Goal: Book appointment/travel/reservation

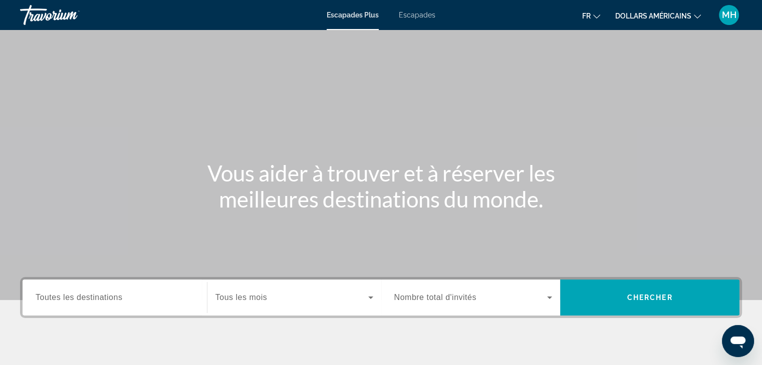
click at [526, 65] on div "Contenu principal" at bounding box center [381, 150] width 762 height 300
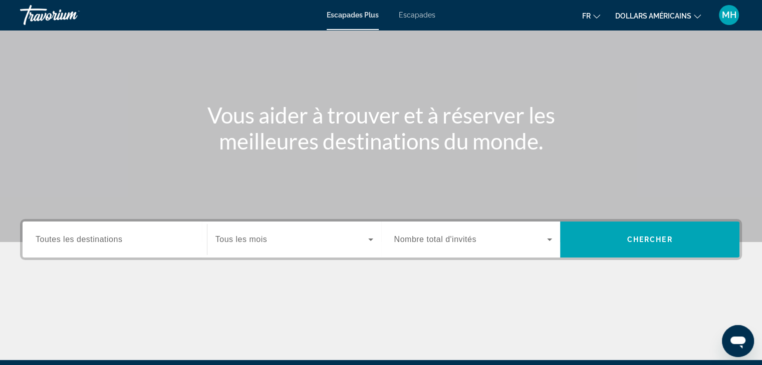
scroll to position [62, 0]
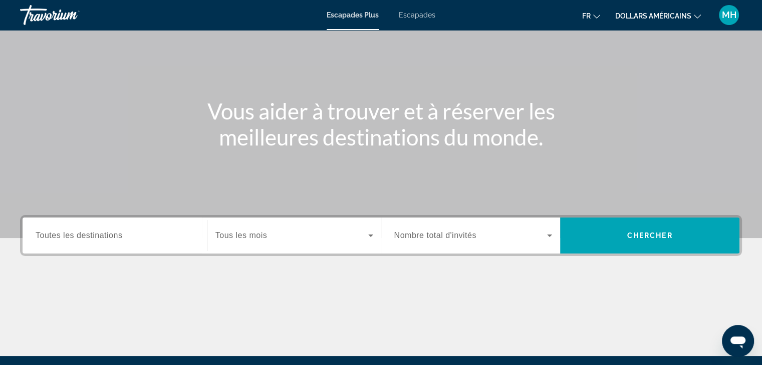
click at [415, 15] on font "Escapades" at bounding box center [417, 15] width 37 height 8
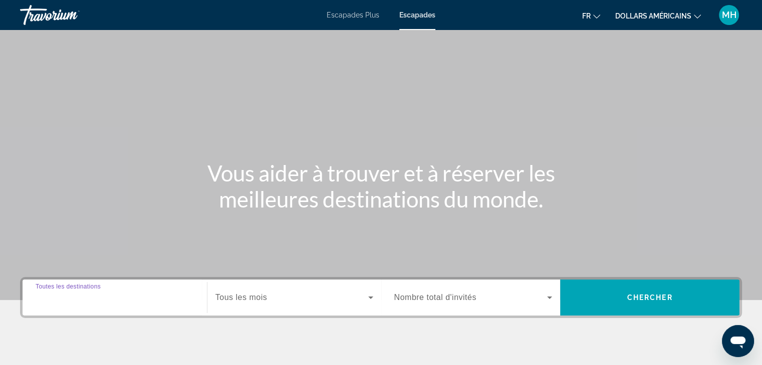
click at [172, 296] on input "Destination Toutes les destinations" at bounding box center [115, 298] width 158 height 12
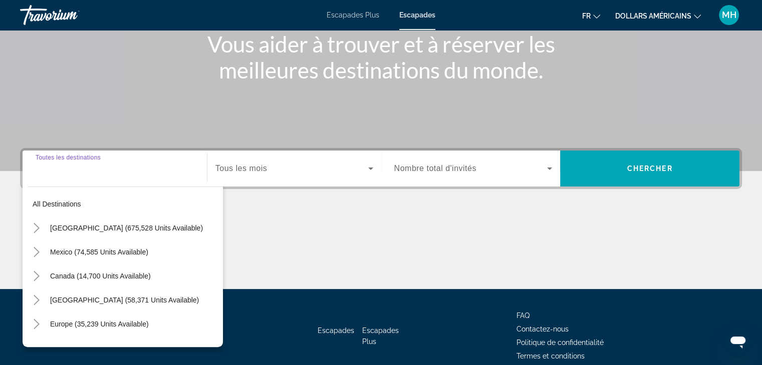
scroll to position [176, 0]
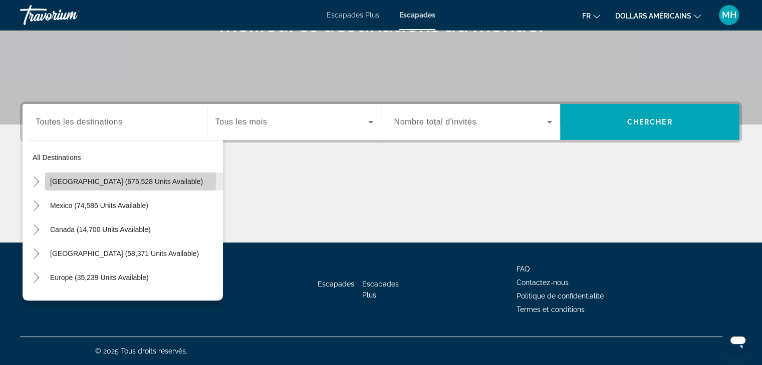
click at [100, 181] on span "[GEOGRAPHIC_DATA] (675,528 units available)" at bounding box center [126, 182] width 153 height 8
type input "**********"
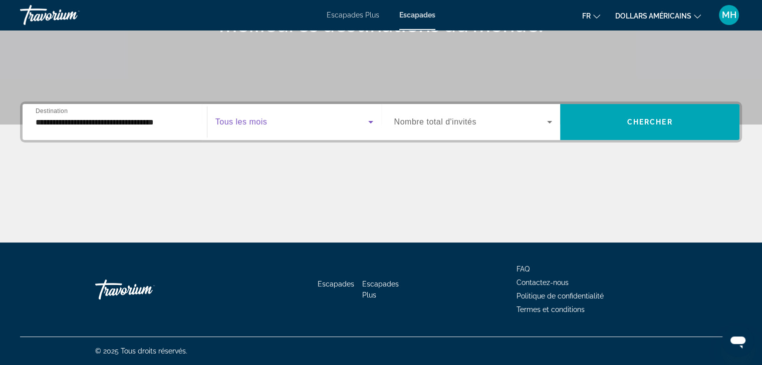
click at [363, 121] on span "Search widget" at bounding box center [291, 122] width 153 height 12
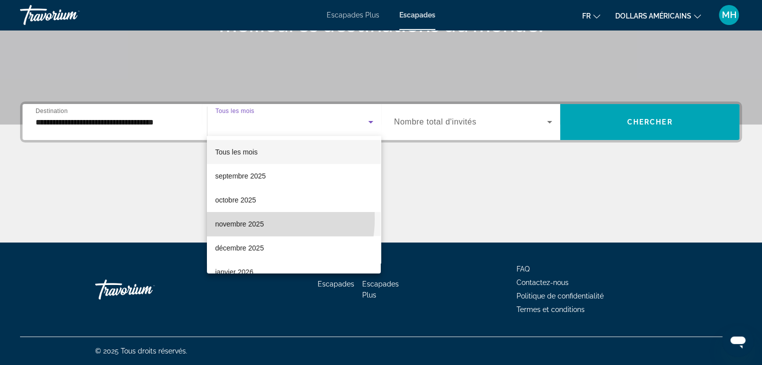
click at [246, 219] on span "novembre 2025" at bounding box center [239, 224] width 49 height 12
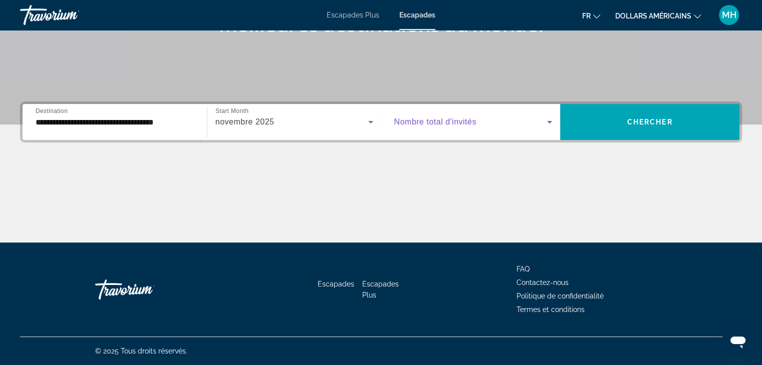
click at [549, 118] on icon "Search widget" at bounding box center [549, 122] width 12 height 12
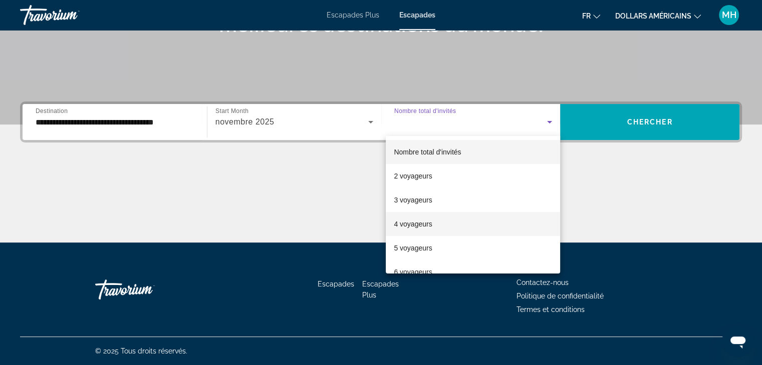
click at [430, 221] on font "4 voyageurs" at bounding box center [413, 224] width 38 height 8
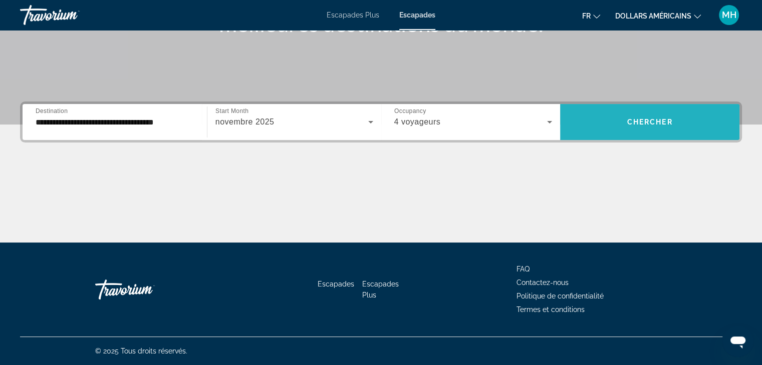
click at [653, 119] on span "Chercher" at bounding box center [650, 122] width 46 height 8
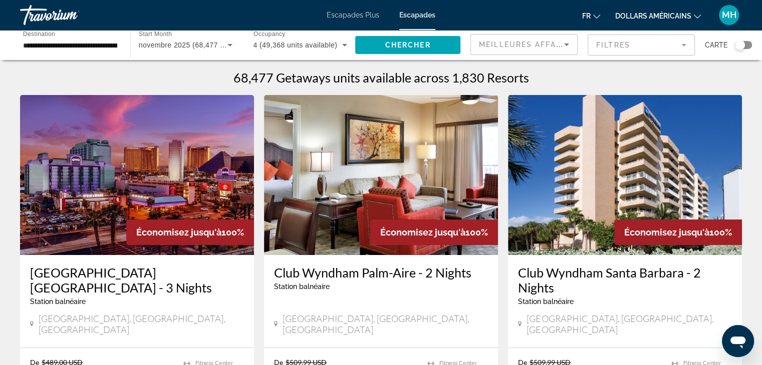
click at [639, 41] on mat-form-field "Filtres" at bounding box center [640, 45] width 107 height 21
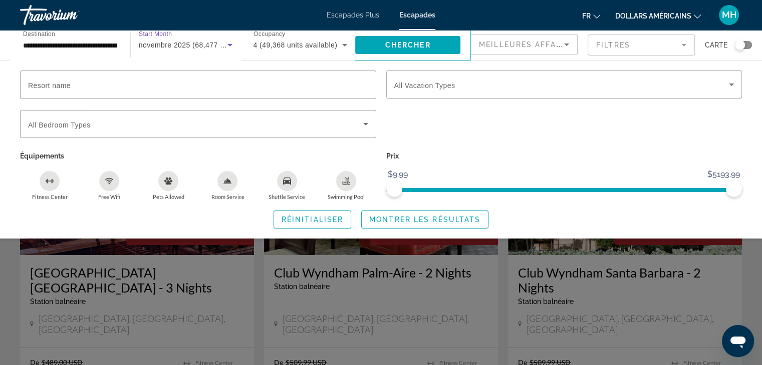
click at [226, 42] on icon "Search widget" at bounding box center [230, 45] width 12 height 12
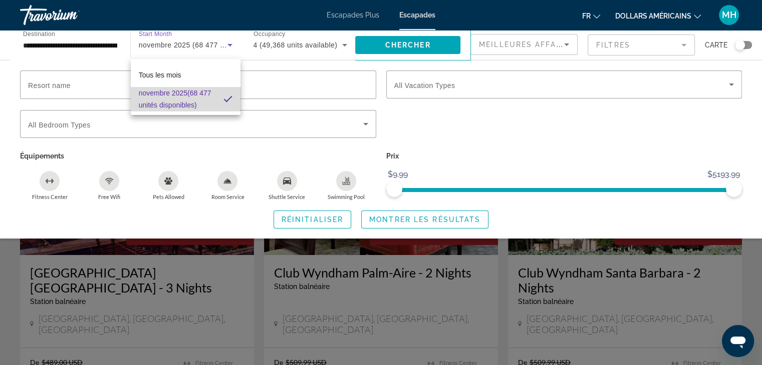
click at [192, 97] on font "(68 477 unités disponibles)" at bounding box center [175, 99] width 73 height 20
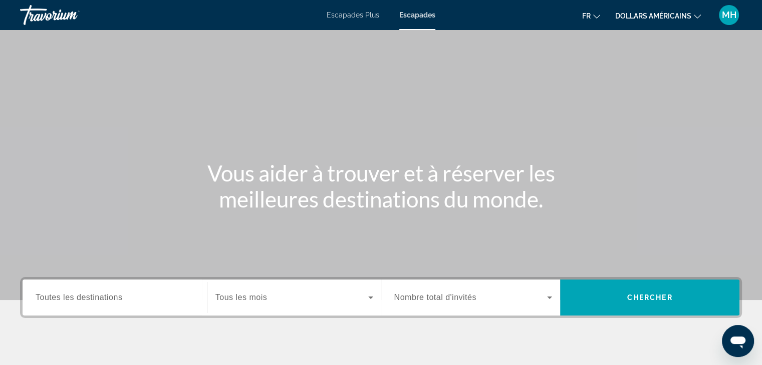
click at [111, 293] on span "Toutes les destinations" at bounding box center [79, 297] width 87 height 9
click at [111, 293] on input "Destination Toutes les destinations" at bounding box center [115, 298] width 158 height 12
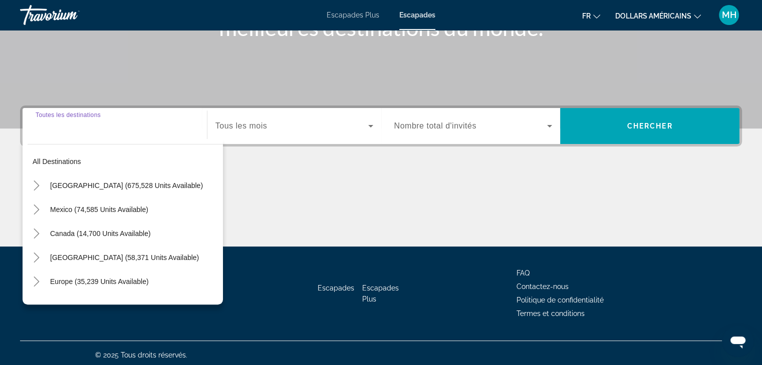
scroll to position [176, 0]
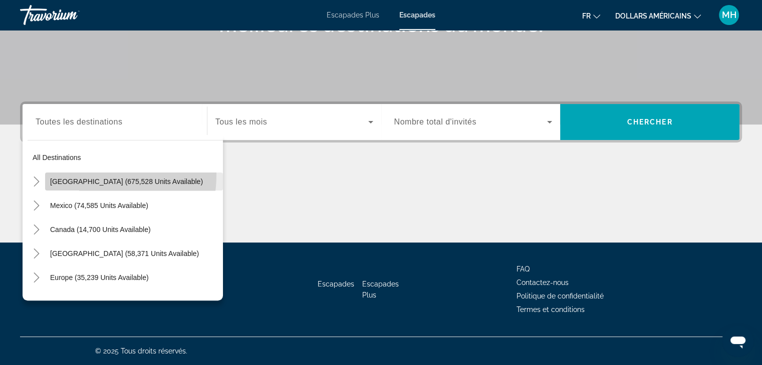
click at [84, 175] on span "Search widget" at bounding box center [134, 182] width 178 height 24
type input "**********"
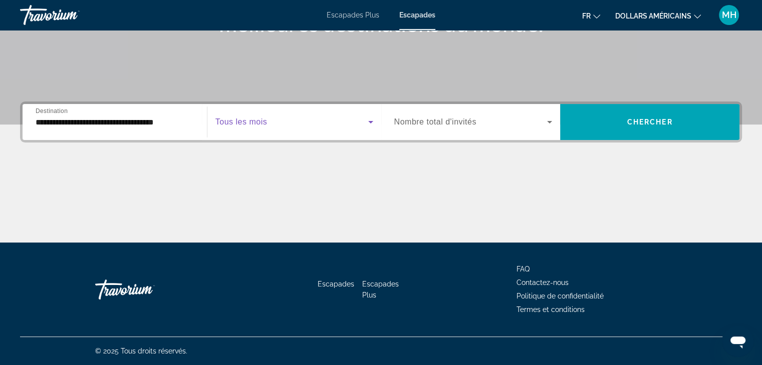
click at [354, 121] on span "Search widget" at bounding box center [291, 122] width 153 height 12
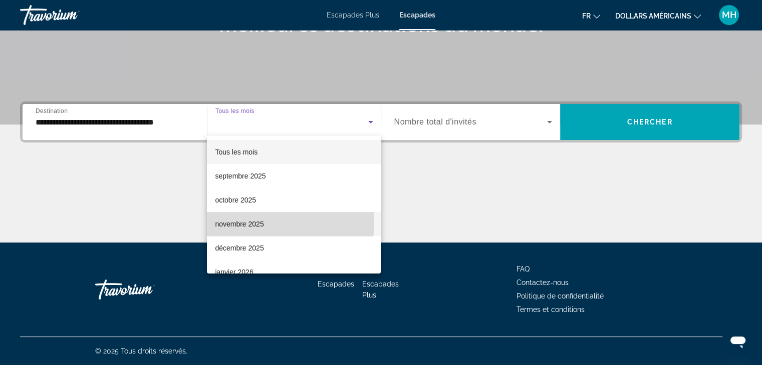
click at [258, 222] on font "novembre 2025" at bounding box center [239, 224] width 49 height 8
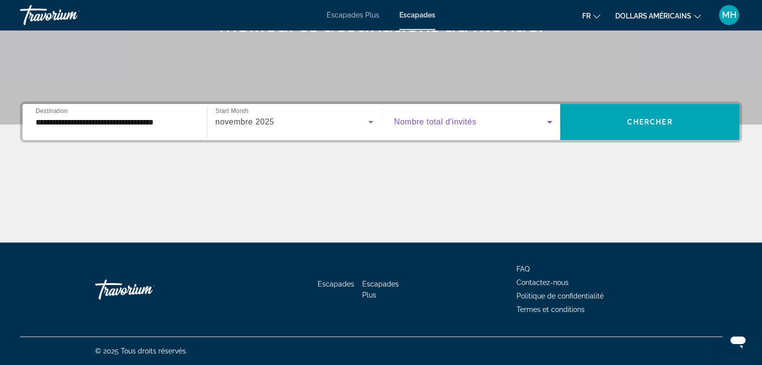
click at [486, 125] on span "Search widget" at bounding box center [470, 122] width 153 height 12
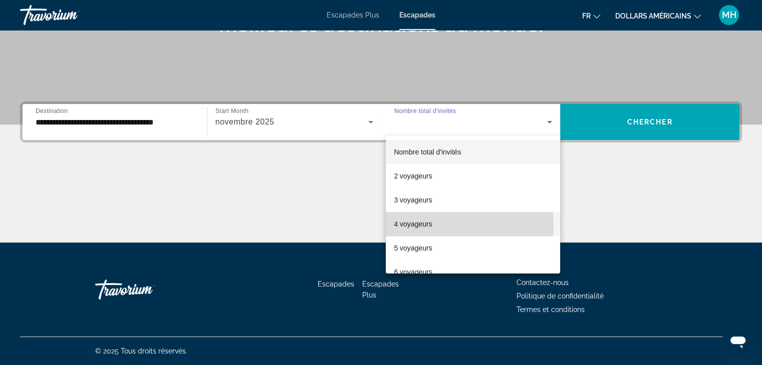
click at [438, 225] on mat-option "4 voyageurs" at bounding box center [473, 224] width 174 height 24
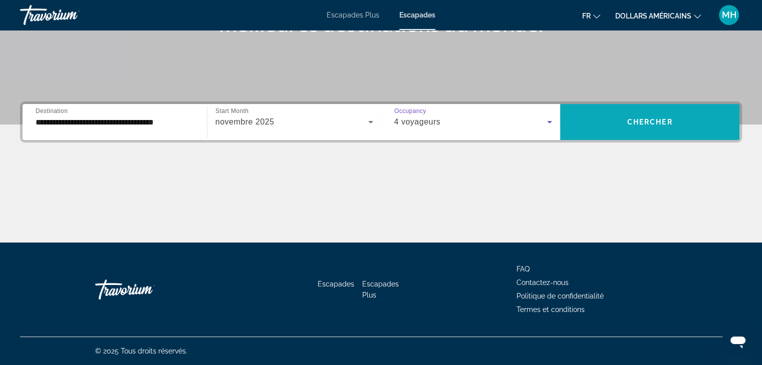
click at [652, 123] on span "Chercher" at bounding box center [650, 122] width 46 height 8
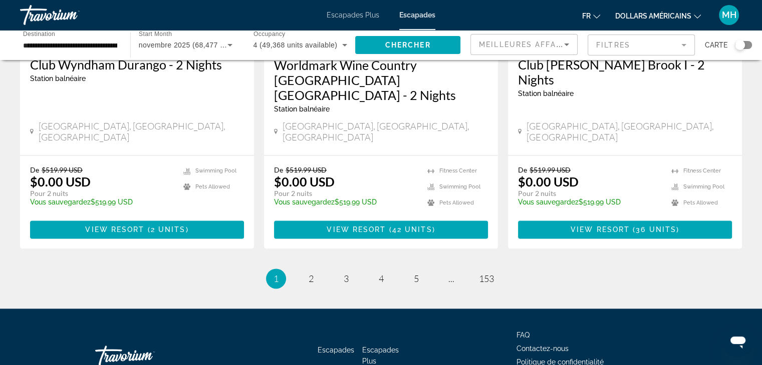
scroll to position [1315, 0]
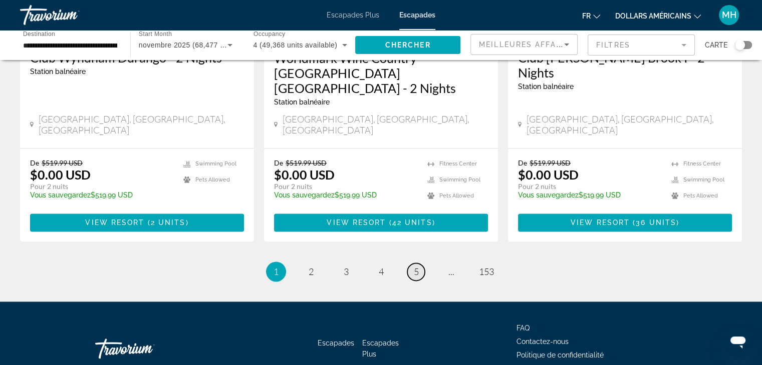
click at [417, 266] on span "5" at bounding box center [416, 271] width 5 height 11
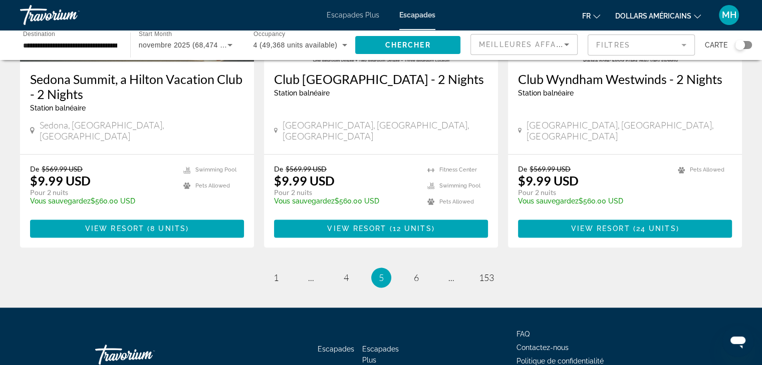
scroll to position [1299, 0]
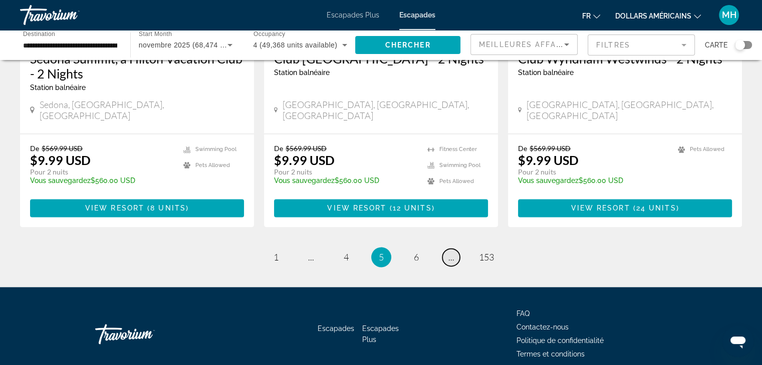
click at [448, 252] on span "..." at bounding box center [451, 257] width 6 height 11
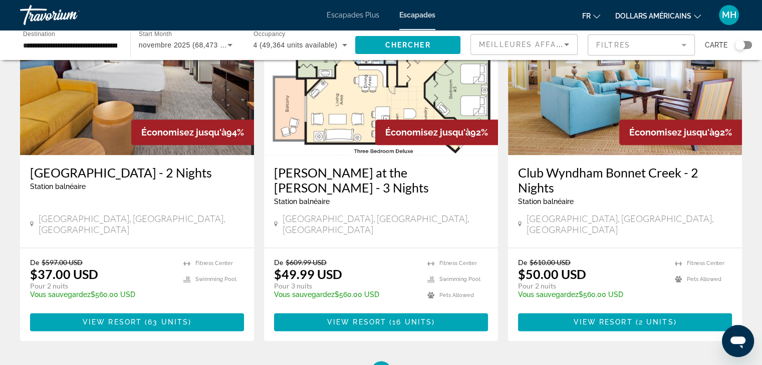
scroll to position [1281, 0]
